Goal: Task Accomplishment & Management: Manage account settings

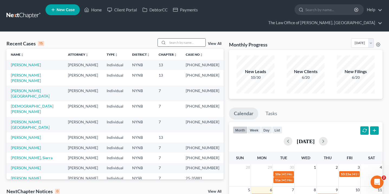
click at [176, 41] on input "search" at bounding box center [187, 42] width 38 height 8
type input "[PERSON_NAME]"
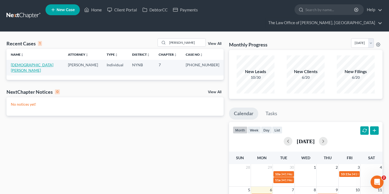
click at [22, 64] on link "[DEMOGRAPHIC_DATA][PERSON_NAME]" at bounding box center [32, 67] width 43 height 10
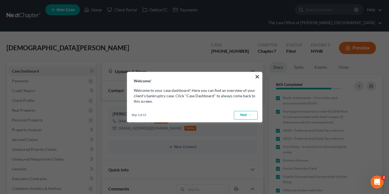
click at [255, 77] on h3 "Welcome!" at bounding box center [194, 77] width 135 height 11
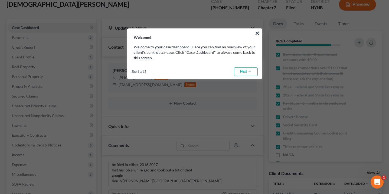
scroll to position [44, 0]
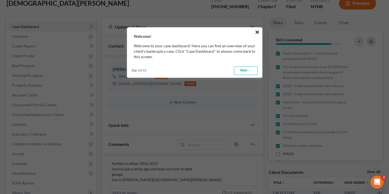
click at [256, 34] on button "×" at bounding box center [257, 32] width 5 height 9
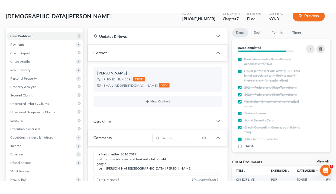
scroll to position [12, 0]
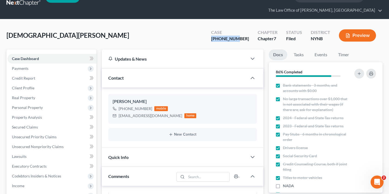
drag, startPoint x: 252, startPoint y: 38, endPoint x: 221, endPoint y: 38, distance: 31.4
click at [221, 38] on div "Case [PHONE_NUMBER] Chapter Chapter 7 Status [GEOGRAPHIC_DATA] [GEOGRAPHIC_DATA…" at bounding box center [294, 35] width 178 height 19
copy div "[PHONE_NUMBER]"
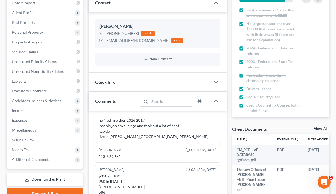
scroll to position [218, 0]
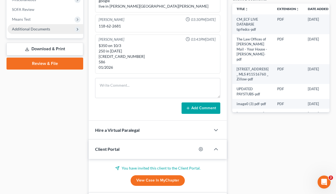
click at [64, 27] on span "Additional Documents" at bounding box center [46, 29] width 76 height 10
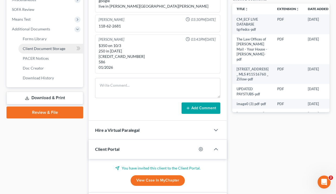
click at [52, 48] on span "Client Document Storage" at bounding box center [44, 48] width 43 height 5
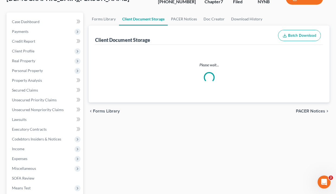
scroll to position [30, 0]
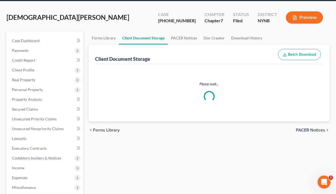
select select "5"
select select "1"
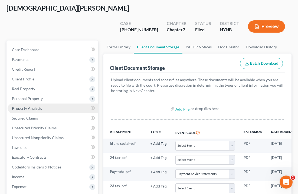
scroll to position [0, 0]
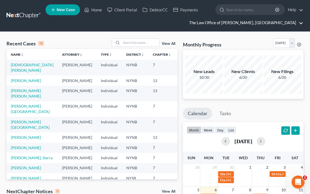
click at [283, 23] on link "The Law Office of [PERSON_NAME], [GEOGRAPHIC_DATA]" at bounding box center [244, 23] width 117 height 10
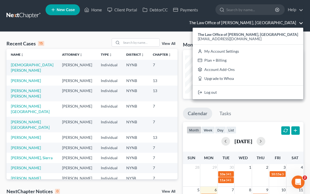
click at [283, 23] on link "The Law Office of [PERSON_NAME], [GEOGRAPHIC_DATA]" at bounding box center [244, 23] width 117 height 10
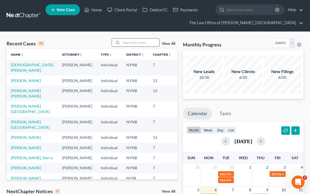
click at [135, 42] on input "search" at bounding box center [140, 42] width 38 height 8
type input "courtney antoci"
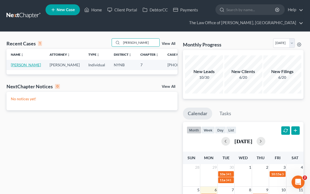
click at [14, 67] on link "Antoci, Courtney" at bounding box center [26, 64] width 30 height 5
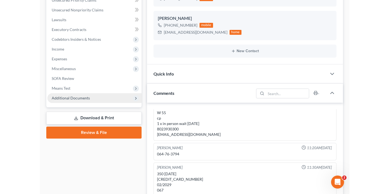
scroll to position [345, 0]
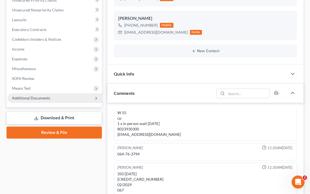
click at [73, 96] on span "Additional Documents" at bounding box center [55, 98] width 94 height 10
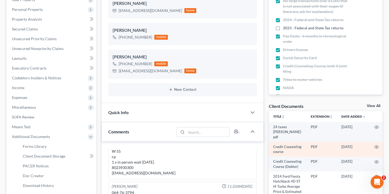
scroll to position [71, 0]
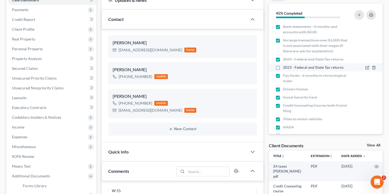
click at [283, 68] on label "2023 - Federal and State Tax returns" at bounding box center [313, 67] width 61 height 5
click at [285, 68] on input "2023 - Federal and State Tax returns" at bounding box center [287, 67] width 4 height 4
checkbox input "true"
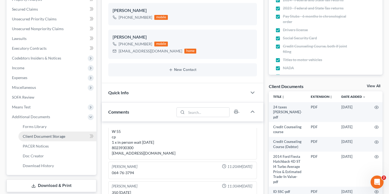
click at [53, 138] on span "Client Document Storage" at bounding box center [44, 136] width 43 height 5
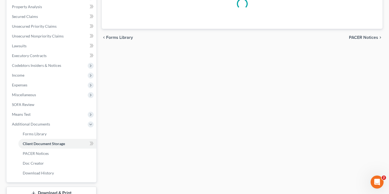
scroll to position [72, 0]
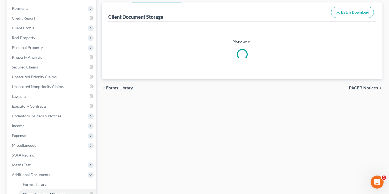
select select "5"
select select "1"
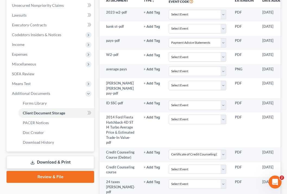
scroll to position [195, 0]
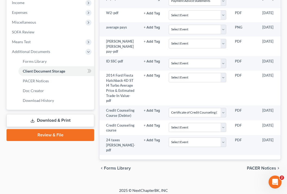
select select "5"
select select "1"
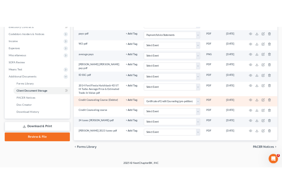
scroll to position [25, 0]
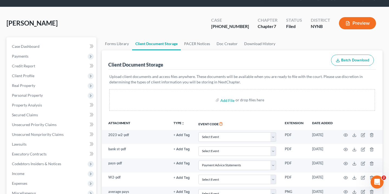
click at [1, 38] on div "Antoci, Courtney Upgraded Case 25-11121-1 Chapter Chapter 7 Status Filed Distri…" at bounding box center [194, 172] width 389 height 331
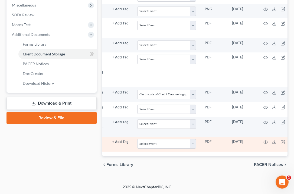
scroll to position [0, 40]
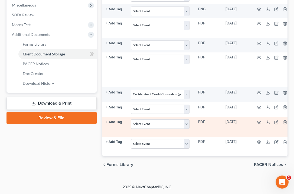
click at [259, 124] on td at bounding box center [274, 127] width 46 height 20
click at [266, 122] on icon at bounding box center [268, 122] width 4 height 4
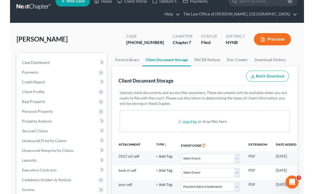
scroll to position [0, 0]
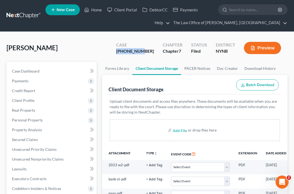
drag, startPoint x: 156, startPoint y: 51, endPoint x: 130, endPoint y: 52, distance: 26.0
click at [130, 52] on div "Case 25-11121-1" at bounding box center [135, 48] width 47 height 16
copy div "25-11121-1"
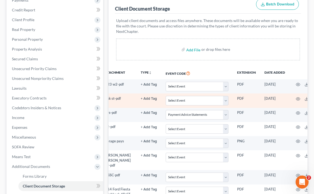
scroll to position [0, 31]
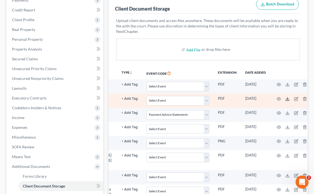
click at [286, 97] on icon at bounding box center [288, 98] width 4 height 4
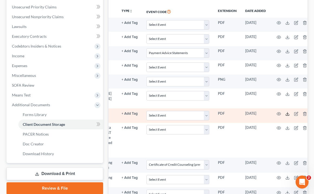
click at [286, 111] on icon at bounding box center [288, 113] width 4 height 4
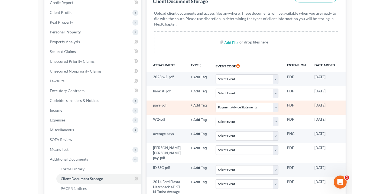
scroll to position [0, 0]
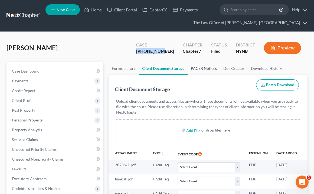
click at [192, 62] on link "PACER Notices" at bounding box center [204, 68] width 33 height 13
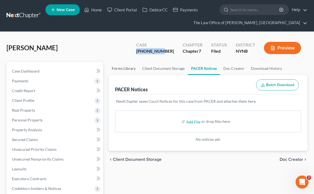
click at [135, 66] on link "Forms Library" at bounding box center [124, 68] width 30 height 13
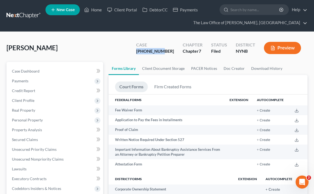
click at [162, 50] on div "25-11121-1" at bounding box center [155, 51] width 38 height 6
drag, startPoint x: 151, startPoint y: 51, endPoint x: 170, endPoint y: 52, distance: 19.3
click at [170, 52] on div "Case 25-11121-1" at bounding box center [155, 48] width 47 height 16
copy div "25-11121"
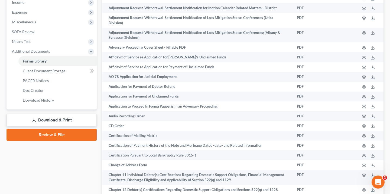
scroll to position [208, 0]
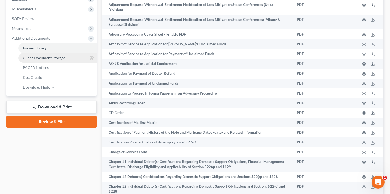
click at [69, 53] on link "Client Document Storage" at bounding box center [57, 58] width 78 height 10
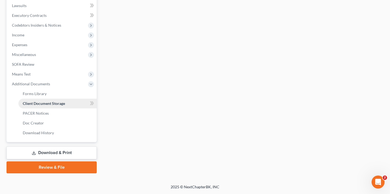
scroll to position [63, 0]
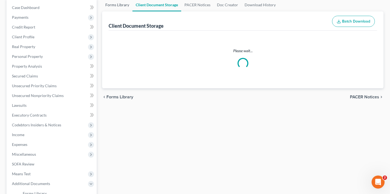
click at [119, 11] on link "Forms Library" at bounding box center [117, 4] width 30 height 13
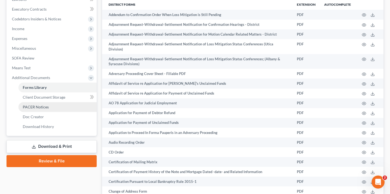
click at [58, 102] on link "PACER Notices" at bounding box center [57, 107] width 78 height 10
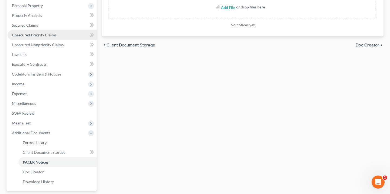
scroll to position [144, 0]
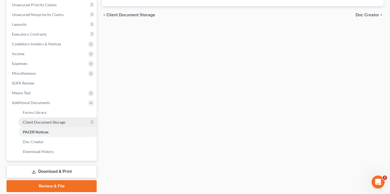
click at [35, 120] on span "Client Document Storage" at bounding box center [44, 122] width 43 height 5
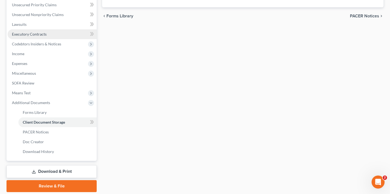
select select "5"
select select "1"
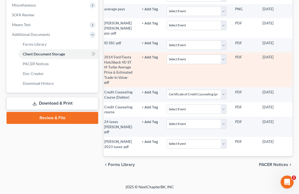
scroll to position [0, 38]
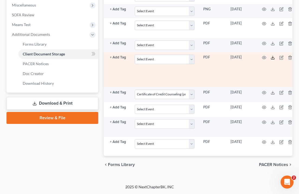
click at [271, 55] on icon at bounding box center [273, 57] width 4 height 4
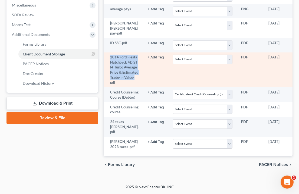
drag, startPoint x: 120, startPoint y: 80, endPoint x: 109, endPoint y: 38, distance: 43.6
click at [109, 52] on td "2014 Ford Fiesta Hatchback 4D ST I4 Turbo Average Price & Estimated Trade-In Va…" at bounding box center [124, 69] width 40 height 35
copy td "2014 Ford Fiesta Hatchback 4D ST I4 Turbo Average Price & Estimated Trade-In Va…"
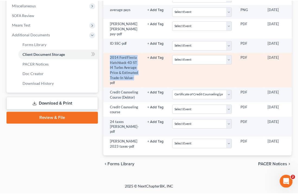
scroll to position [0, 38]
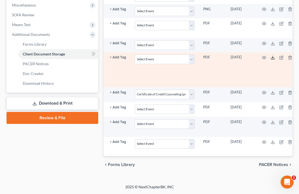
click at [273, 56] on line at bounding box center [273, 57] width 0 height 2
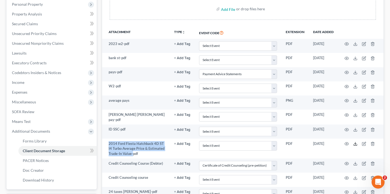
scroll to position [21, 0]
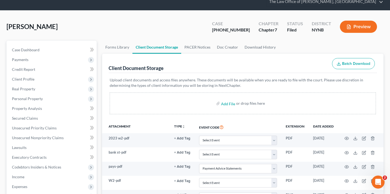
click at [41, 22] on span "Antoci, Courtney" at bounding box center [32, 26] width 51 height 8
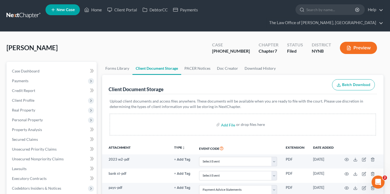
click at [24, 13] on link at bounding box center [24, 16] width 35 height 10
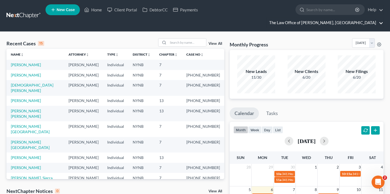
click at [305, 18] on link "The Law Office of [PERSON_NAME], [GEOGRAPHIC_DATA]" at bounding box center [325, 23] width 117 height 10
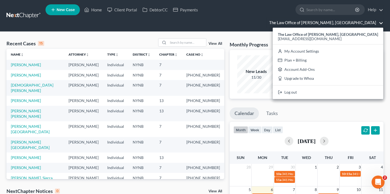
click at [305, 18] on link "The Law Office of [PERSON_NAME], [GEOGRAPHIC_DATA]" at bounding box center [325, 23] width 117 height 10
